Goal: Find specific page/section: Find specific page/section

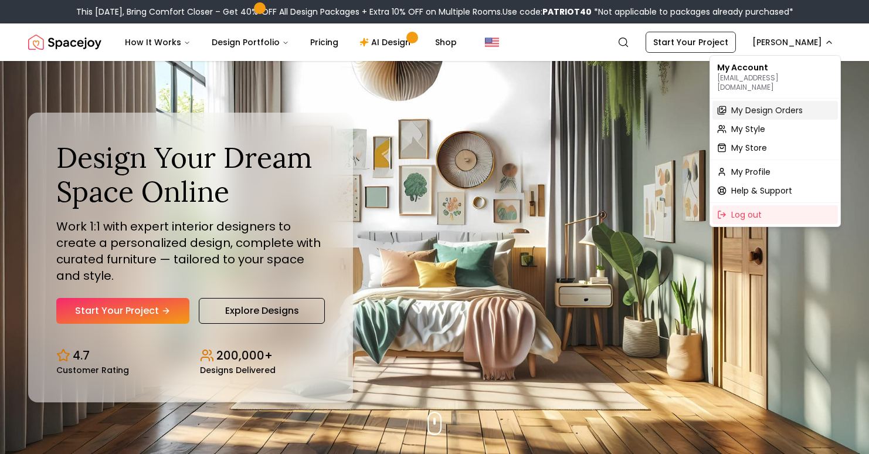
click at [766, 104] on span "My Design Orders" at bounding box center [767, 110] width 72 height 12
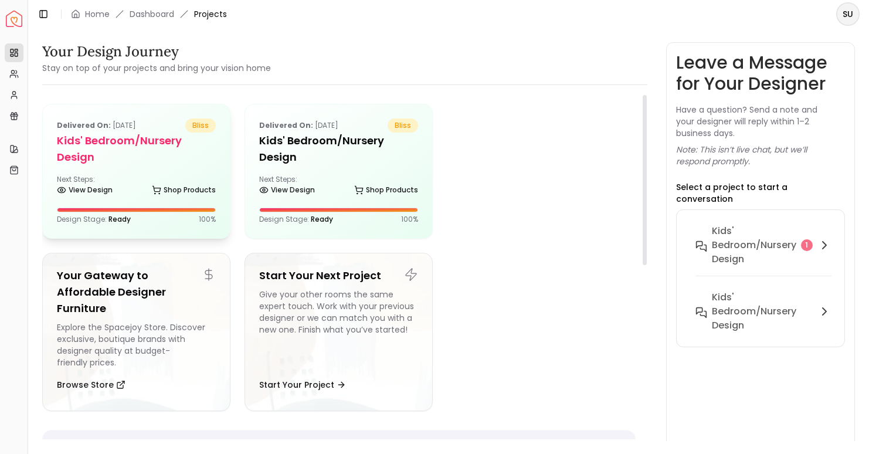
click at [178, 168] on div "Delivered on: [DATE] bliss Kids' Bedroom/Nursery design Next Steps: View Design…" at bounding box center [136, 171] width 187 height 134
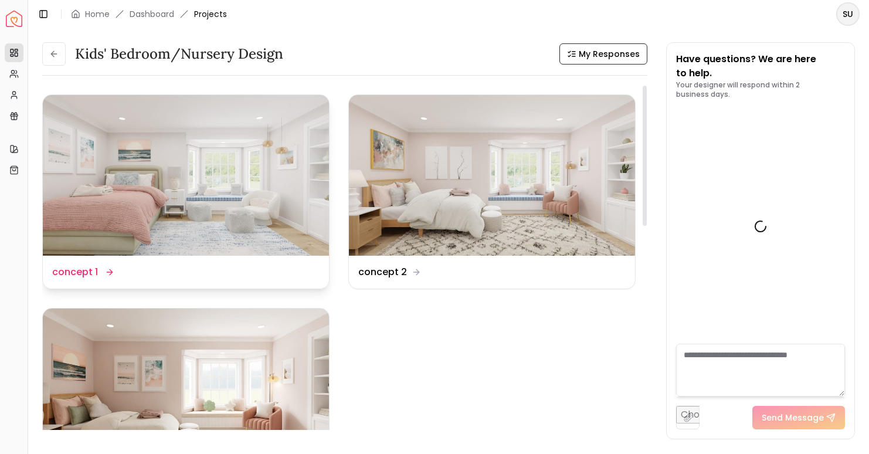
scroll to position [886, 0]
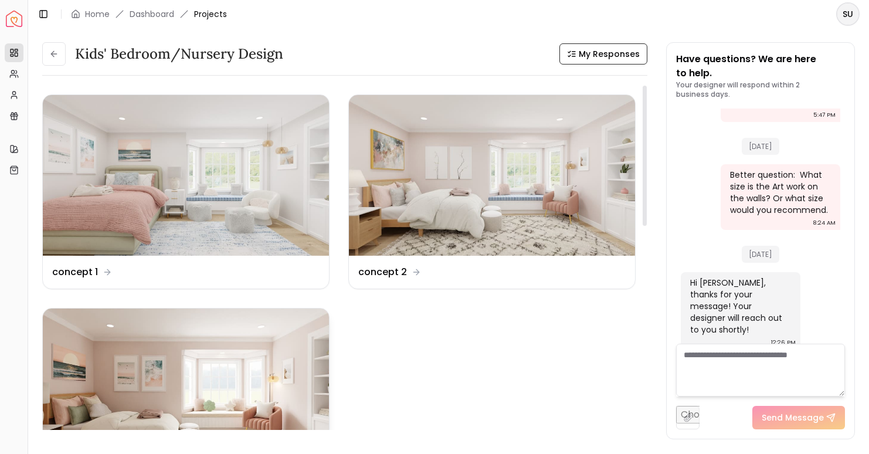
click at [209, 359] on img at bounding box center [186, 388] width 286 height 161
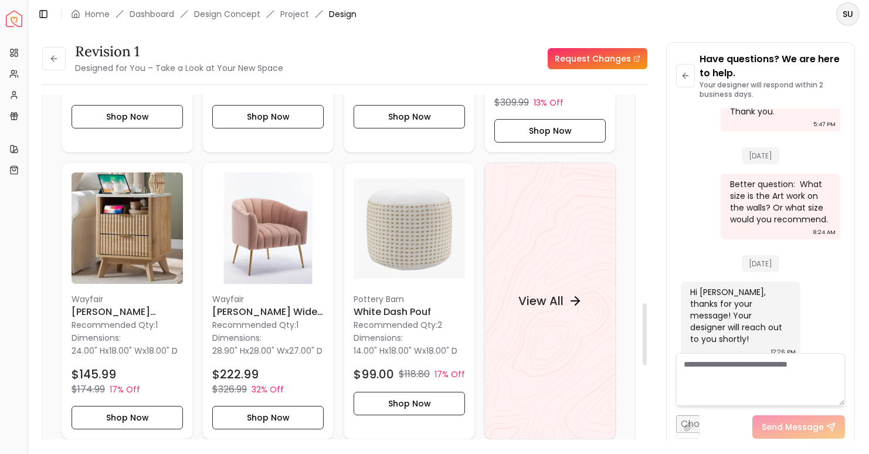
scroll to position [1229, 0]
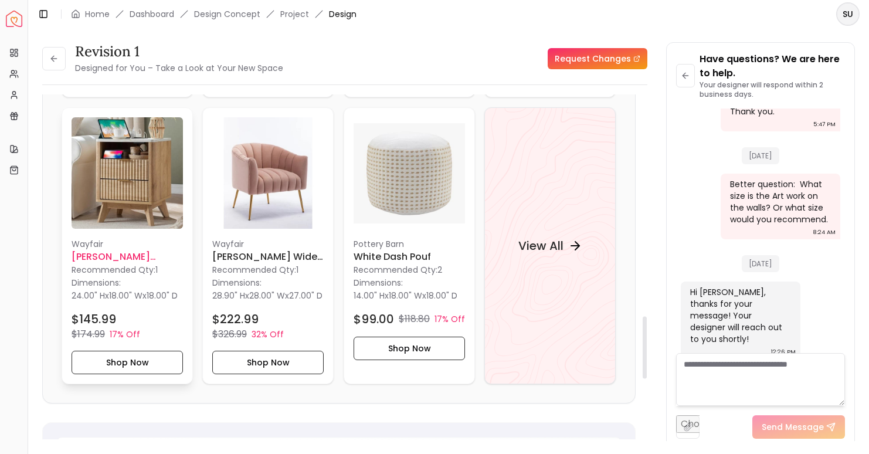
click at [139, 211] on img at bounding box center [127, 172] width 111 height 111
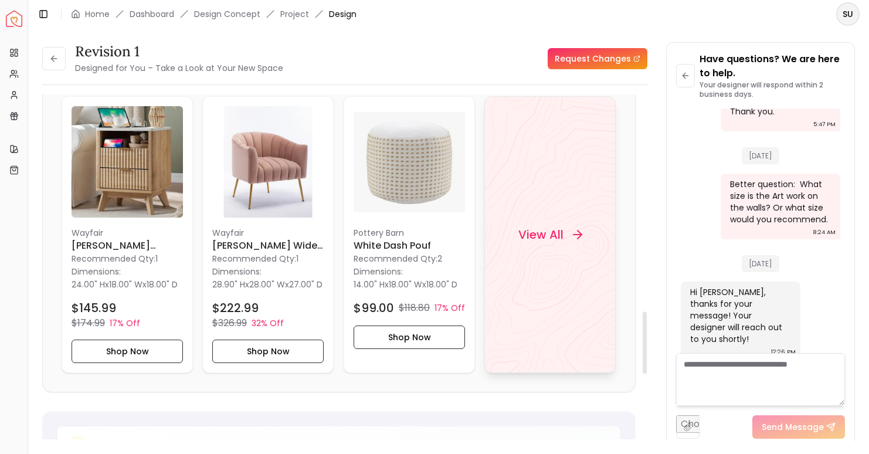
scroll to position [1202, 0]
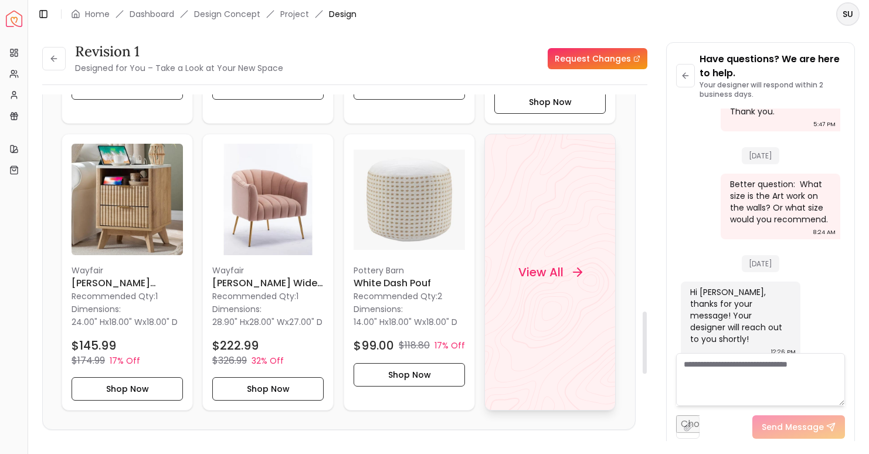
click at [532, 280] on h4 "View All" at bounding box center [540, 272] width 45 height 16
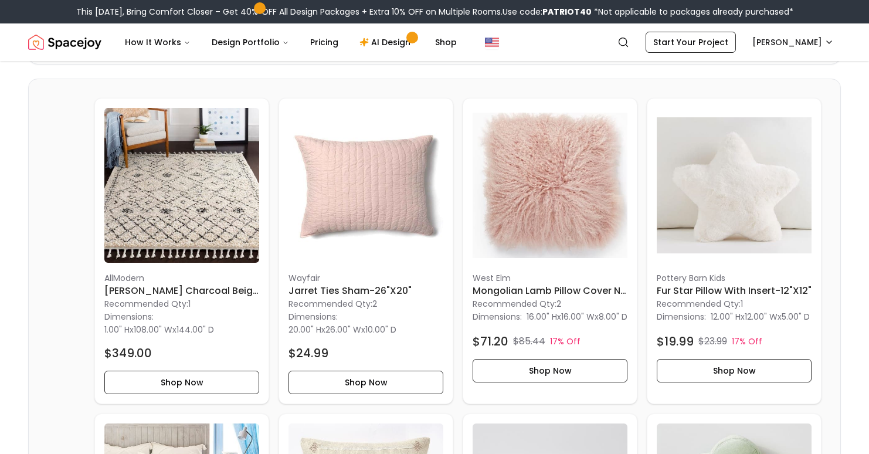
scroll to position [1292, 0]
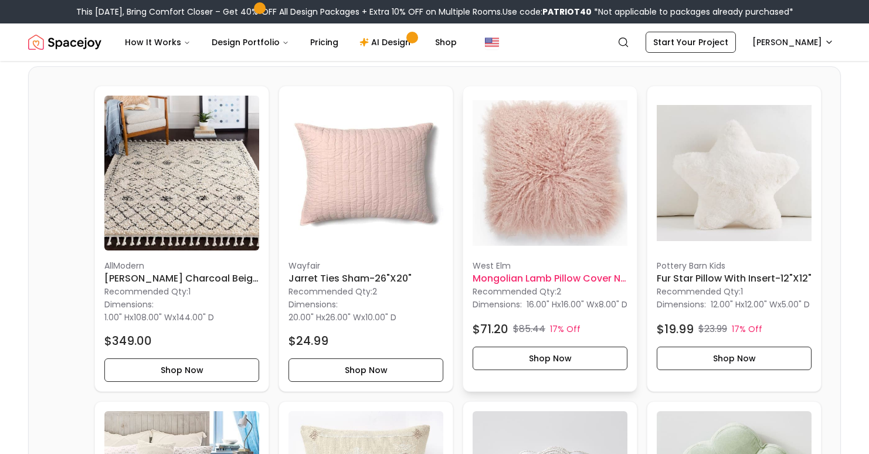
click at [568, 286] on h6 "Mongolian Lamb Pillow Cover no insert" at bounding box center [550, 278] width 155 height 14
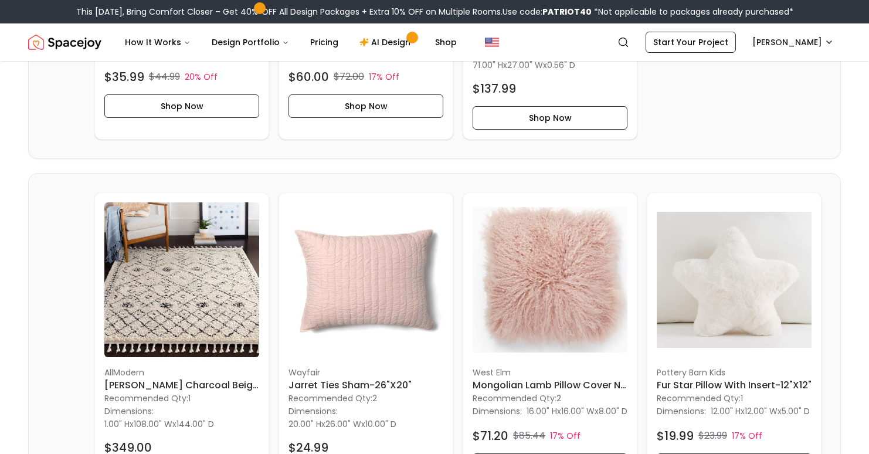
scroll to position [1176, 0]
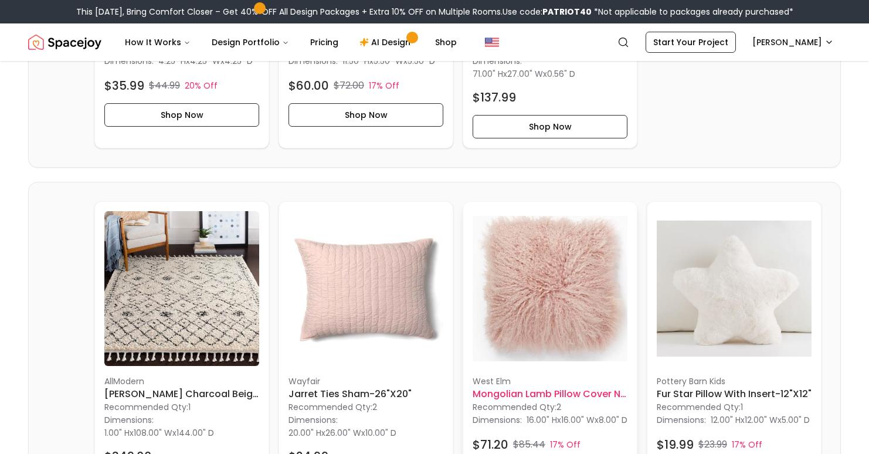
click at [555, 308] on img at bounding box center [550, 288] width 155 height 155
